Goal: Check status: Check status

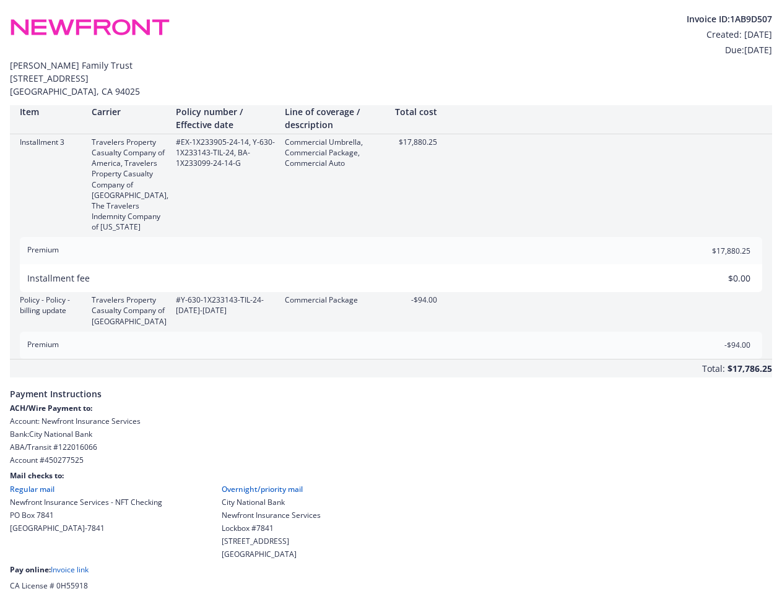
click at [391, 297] on div "Policy - Policy - billing update Travelers Property Casualty Company of America…" at bounding box center [391, 311] width 762 height 32
